Goal: Transaction & Acquisition: Purchase product/service

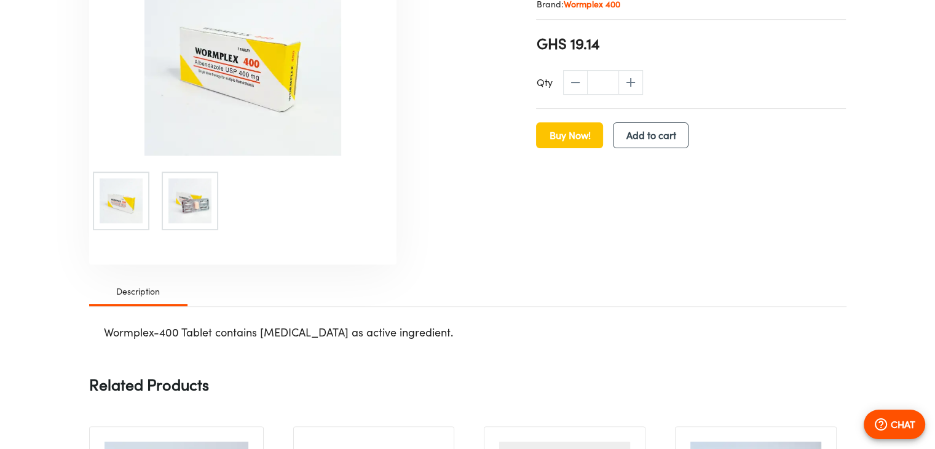
scroll to position [416, 0]
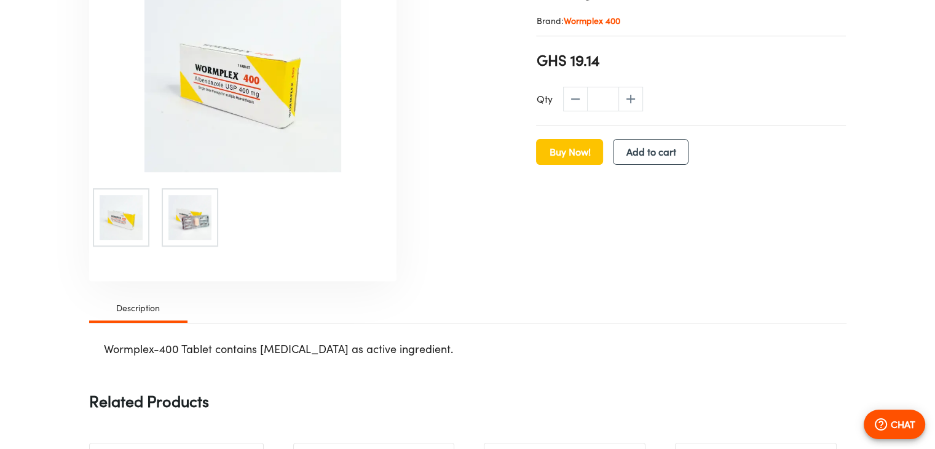
click at [143, 310] on span "Description" at bounding box center [139, 308] width 84 height 15
click at [133, 307] on span "Description" at bounding box center [139, 308] width 84 height 15
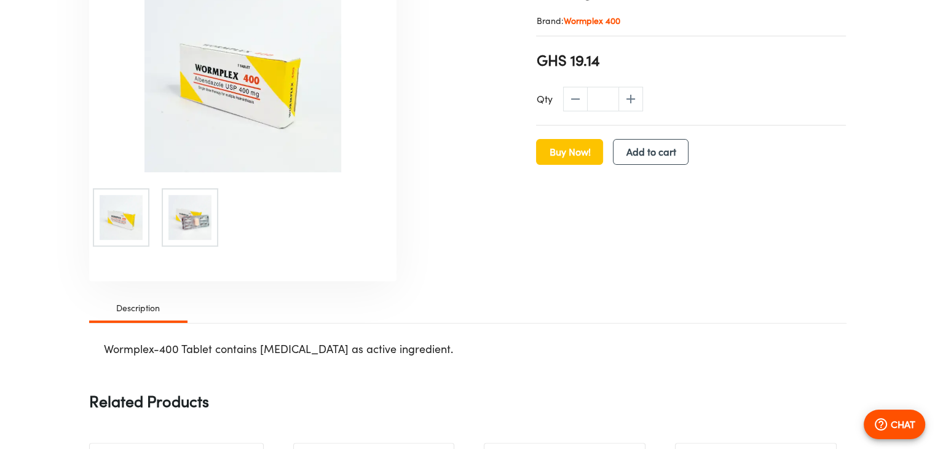
click at [133, 307] on span "Description" at bounding box center [139, 308] width 84 height 15
click at [244, 99] on img at bounding box center [242, 73] width 307 height 197
click at [652, 164] on div "Buy Now! Add to cart" at bounding box center [691, 152] width 310 height 26
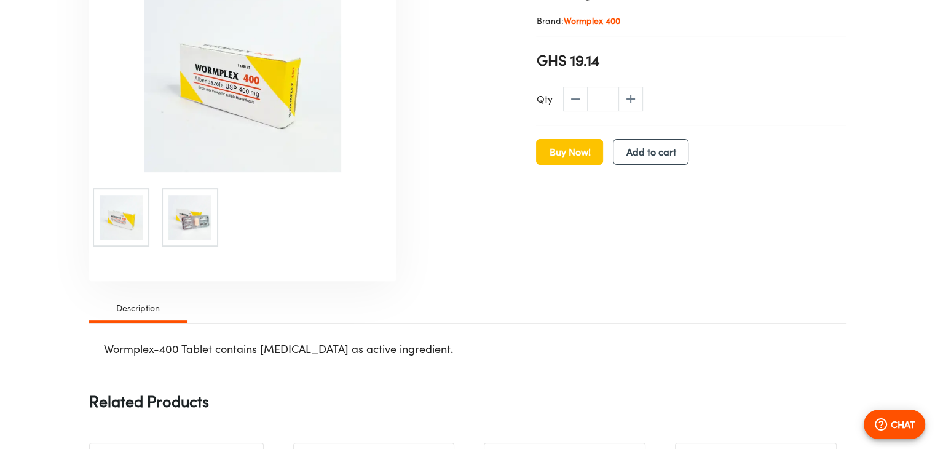
click at [652, 164] on div "Buy Now! Add to cart" at bounding box center [691, 152] width 310 height 26
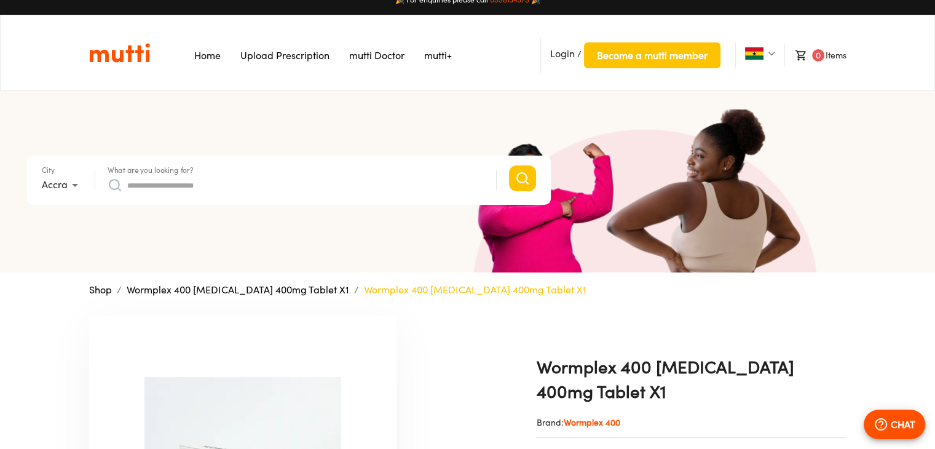
scroll to position [0, 0]
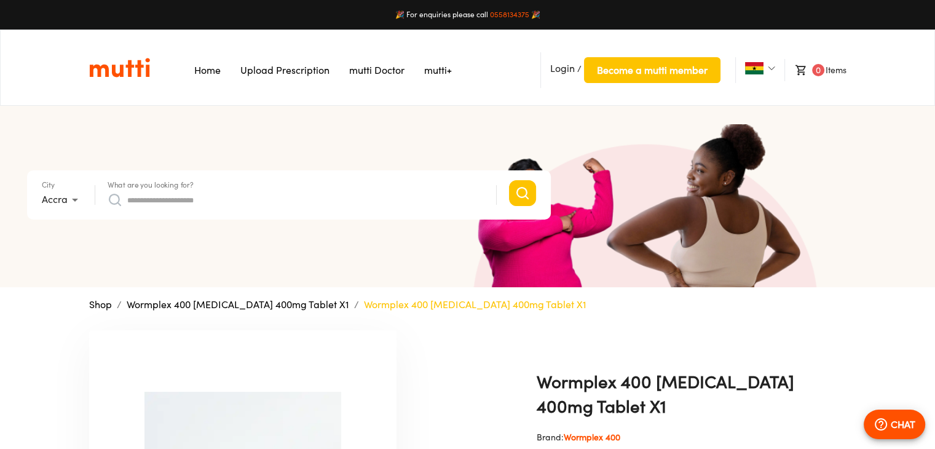
click at [300, 73] on link "Upload Prescription" at bounding box center [284, 70] width 89 height 12
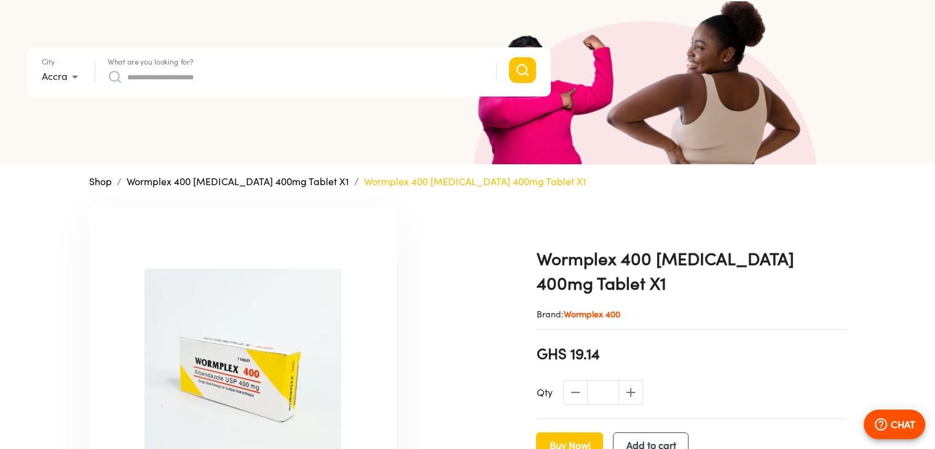
scroll to position [221, 0]
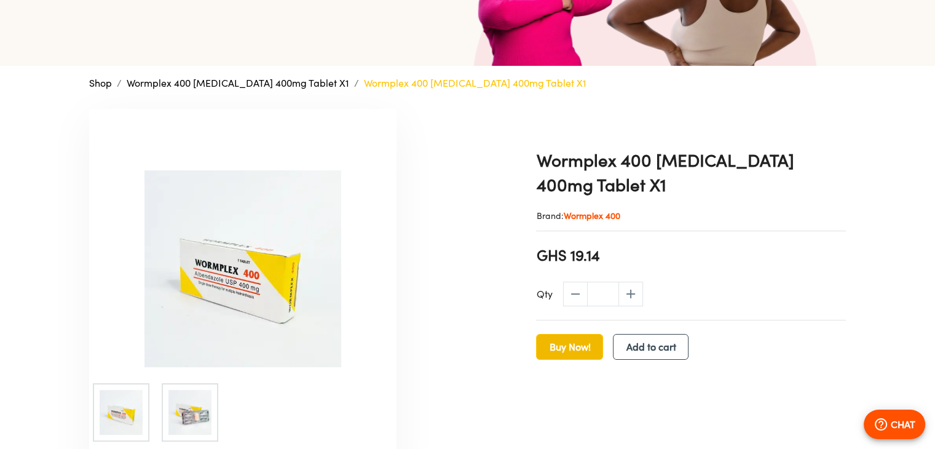
click at [576, 348] on span "Buy Now!" at bounding box center [569, 346] width 41 height 17
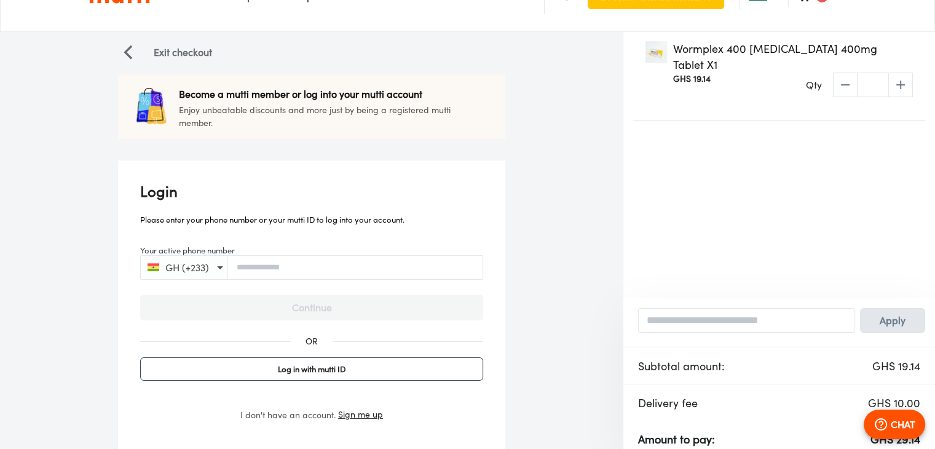
scroll to position [121, 0]
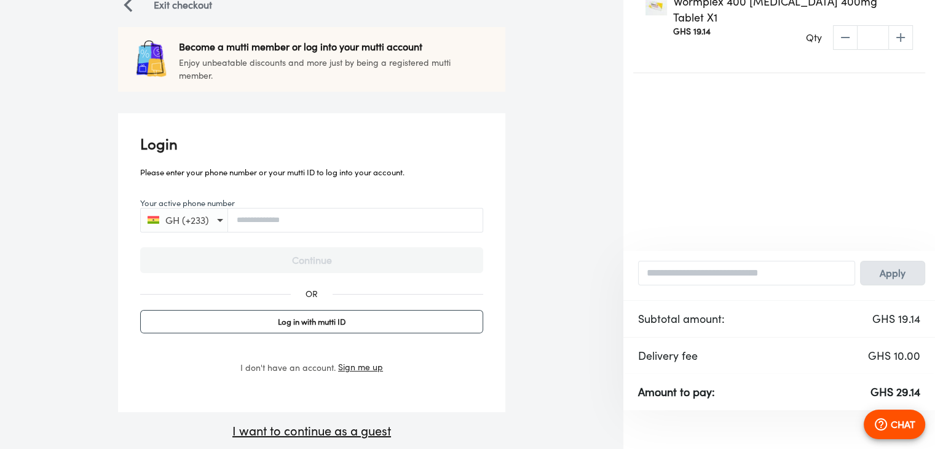
click at [332, 442] on div "Exit checkout Become a mutti member or log into your mutti account Enjoy unbeat…" at bounding box center [311, 217] width 623 height 465
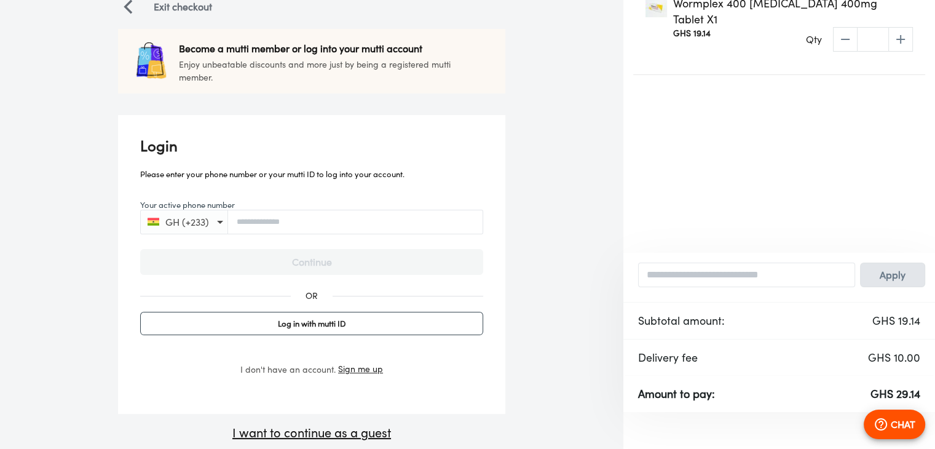
click at [334, 433] on p "I want to continue as a guest" at bounding box center [311, 433] width 387 height 18
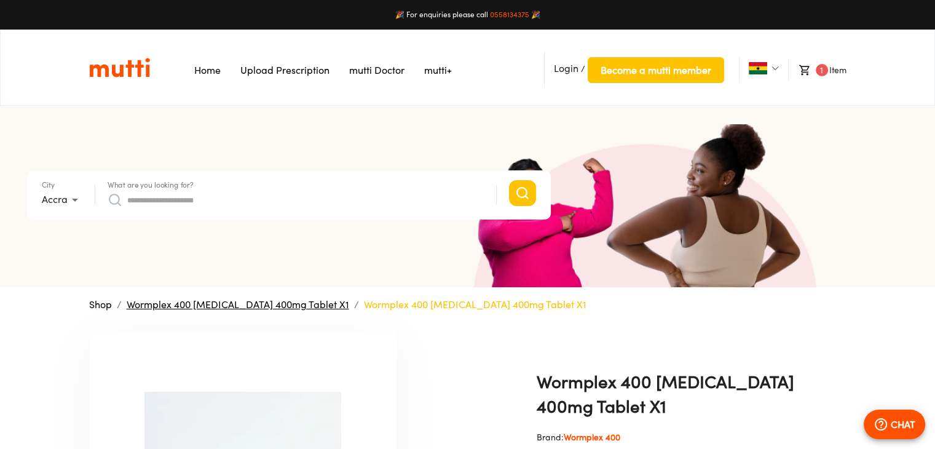
click at [252, 301] on link "Wormplex 400 [MEDICAL_DATA] 400mg Tablet X1" at bounding box center [238, 304] width 223 height 12
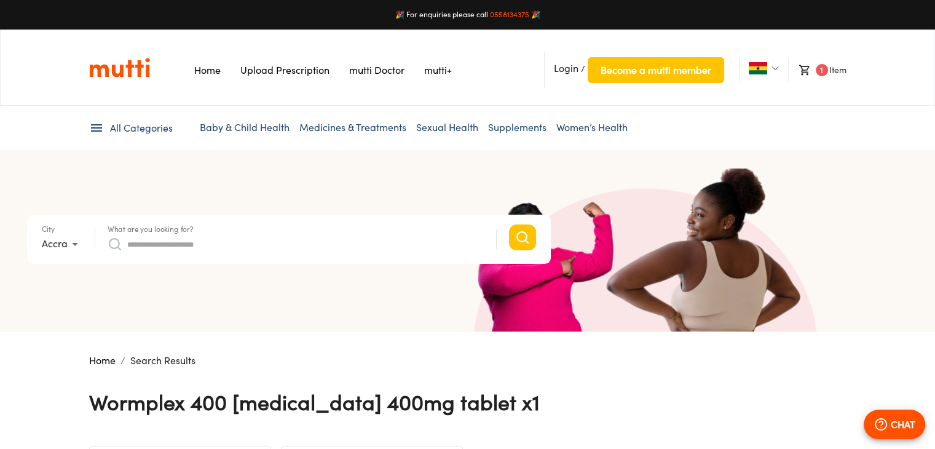
click at [151, 127] on span "All Categories" at bounding box center [141, 128] width 63 height 14
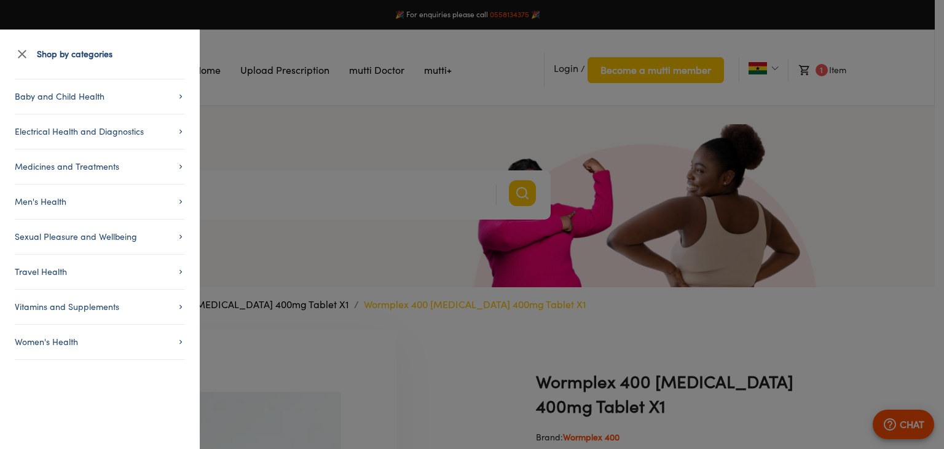
click at [225, 138] on div at bounding box center [472, 224] width 944 height 449
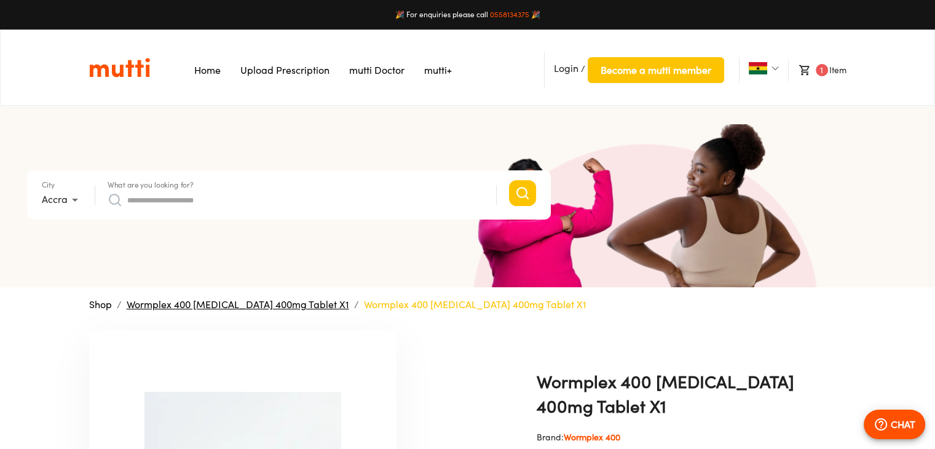
click at [281, 307] on link "Wormplex 400 [MEDICAL_DATA] 400mg Tablet X1" at bounding box center [238, 304] width 223 height 12
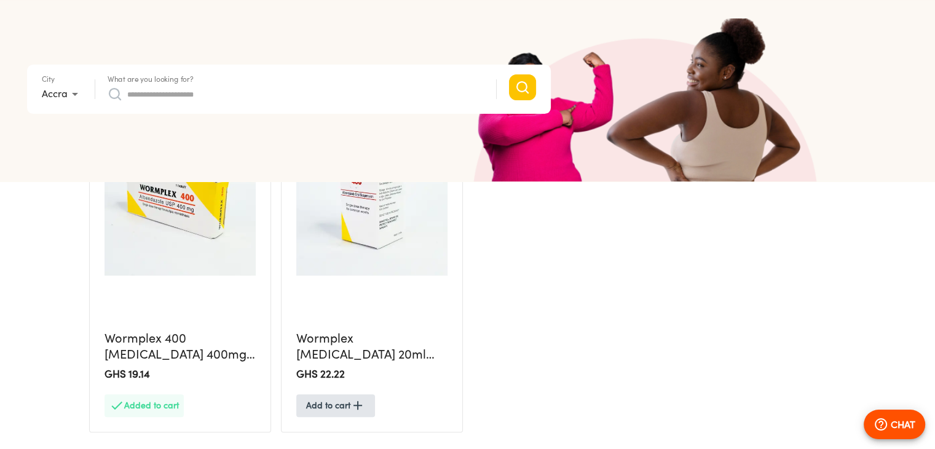
scroll to position [394, 0]
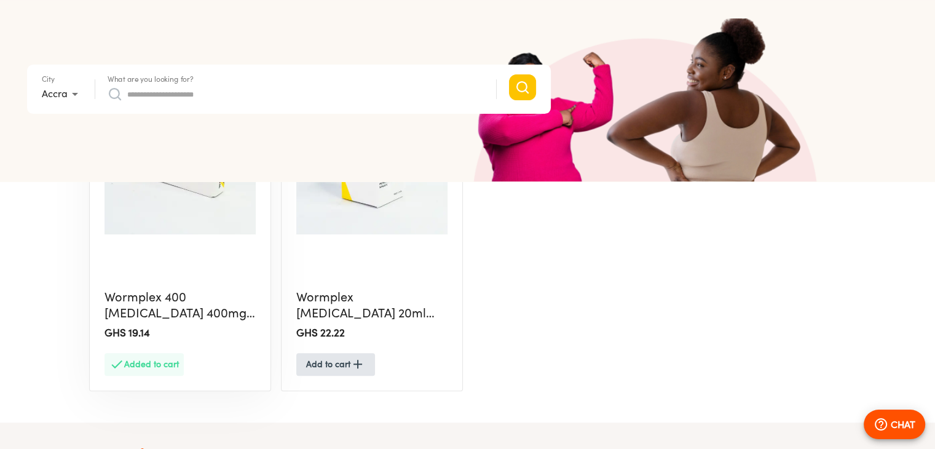
click at [204, 311] on h5 "Wormplex 400 [MEDICAL_DATA] 400mg Tablet X1" at bounding box center [180, 305] width 151 height 33
